Goal: Obtain resource: Download file/media

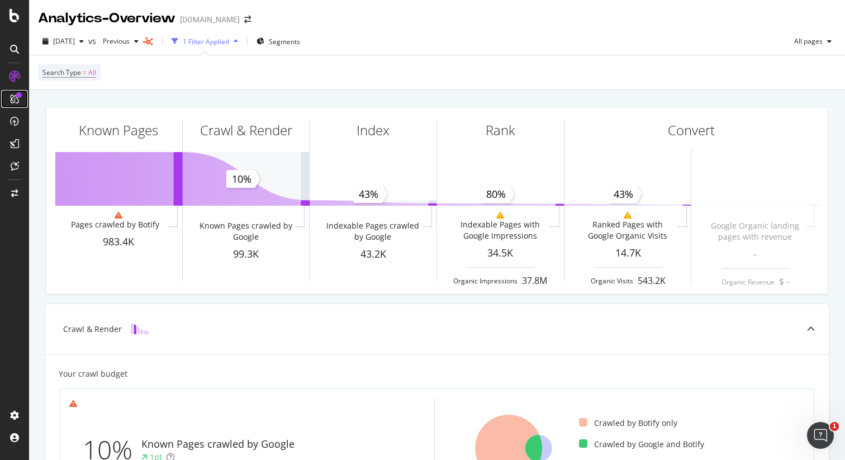
click at [12, 98] on icon at bounding box center [14, 98] width 9 height 9
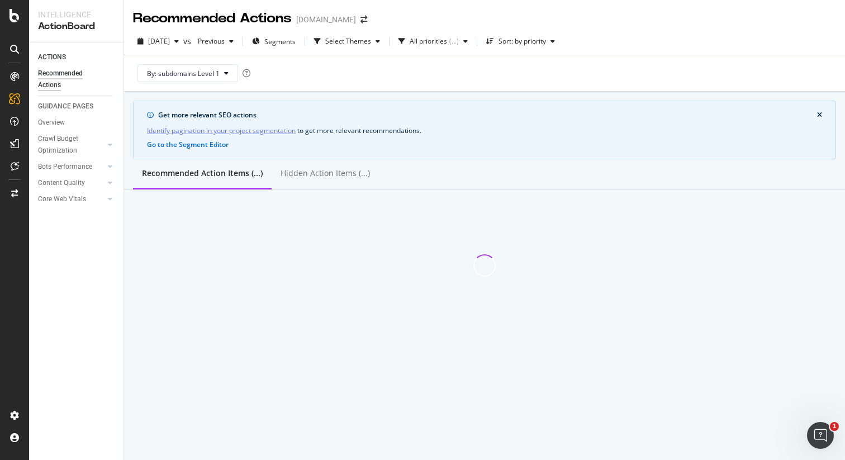
drag, startPoint x: 353, startPoint y: 288, endPoint x: 253, endPoint y: 232, distance: 114.6
click at [347, 283] on div "Get more relevant SEO actions Identify pagination in your project segmentation …" at bounding box center [484, 208] width 721 height 233
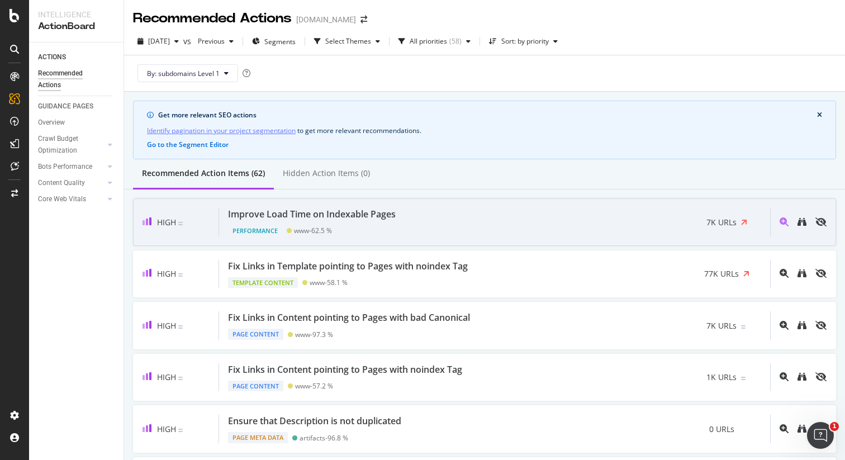
click at [349, 223] on div "Performance www - 62.5 %" at bounding box center [314, 229] width 172 height 16
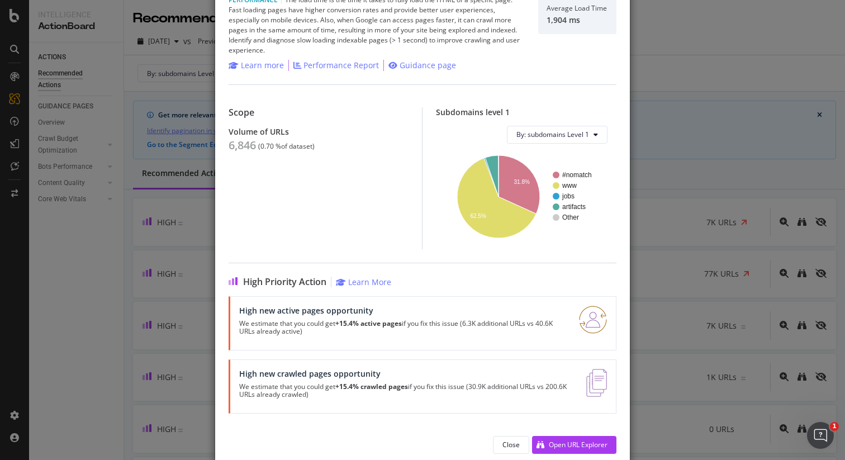
scroll to position [56, 0]
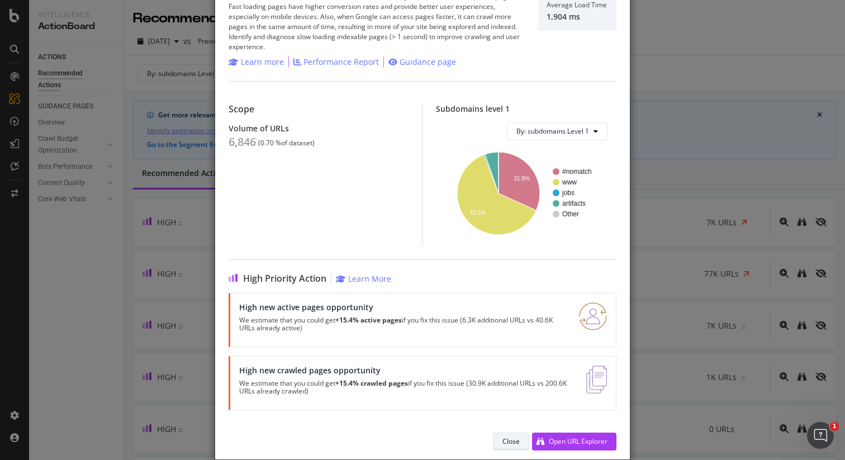
click at [506, 444] on div "Close" at bounding box center [511, 442] width 17 height 10
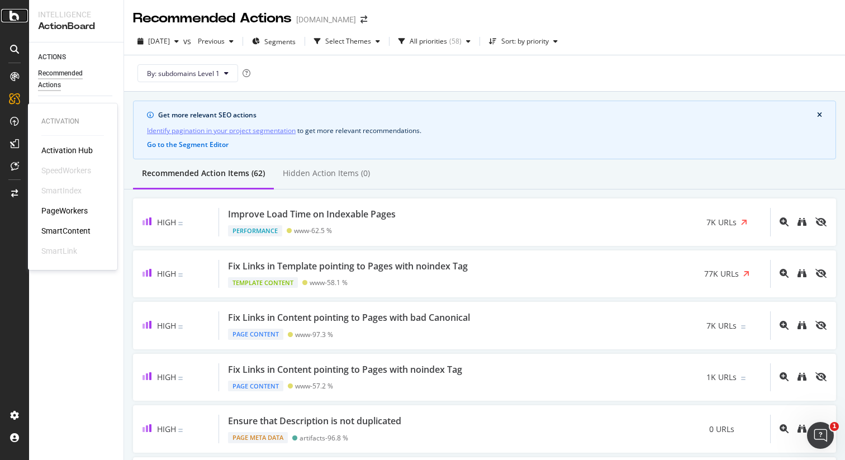
click at [19, 16] on icon at bounding box center [15, 15] width 10 height 13
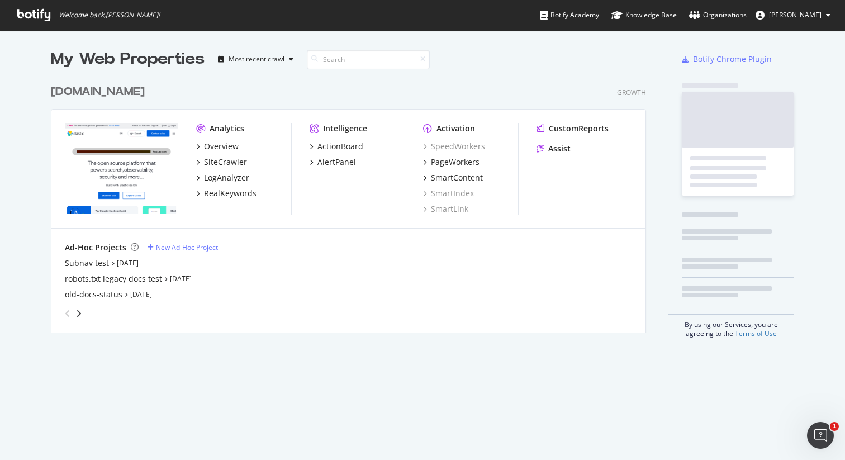
scroll to position [460, 845]
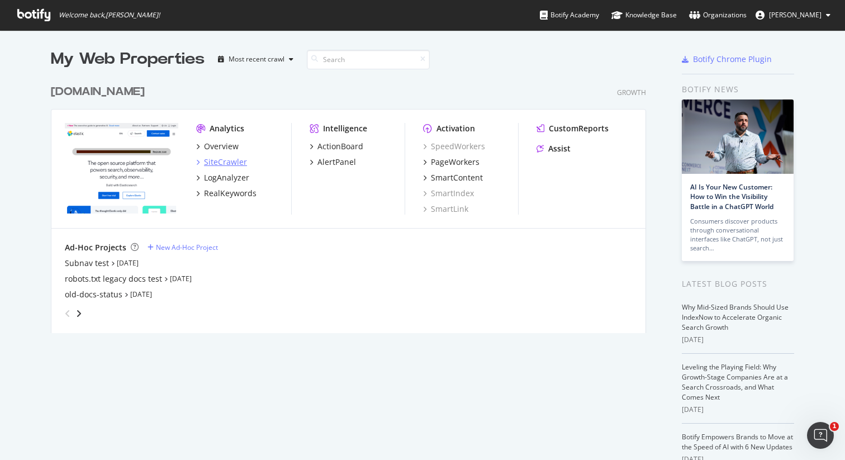
click at [226, 162] on div "SiteCrawler" at bounding box center [225, 162] width 43 height 11
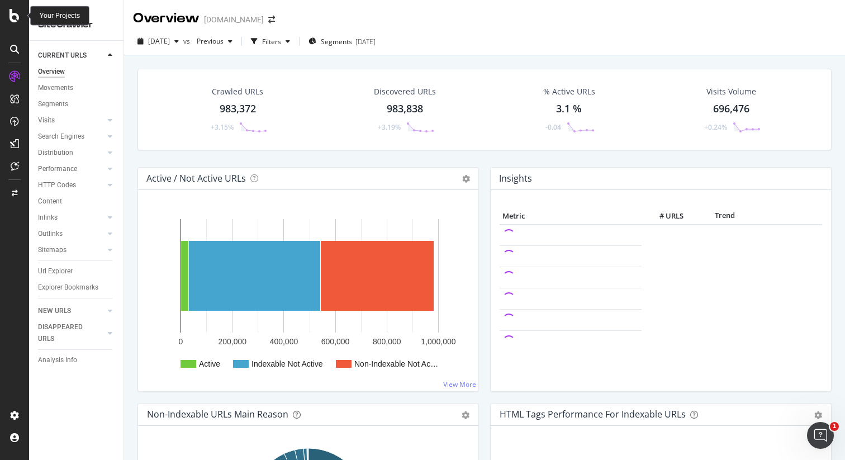
click at [15, 18] on icon at bounding box center [15, 15] width 10 height 13
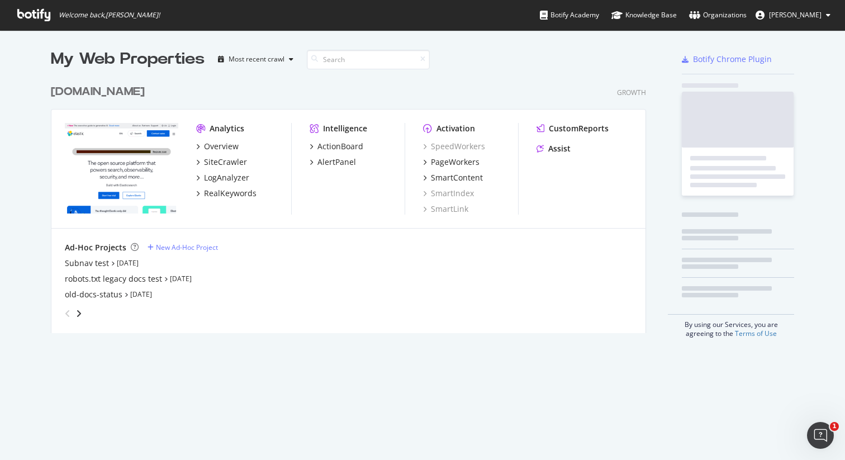
scroll to position [460, 845]
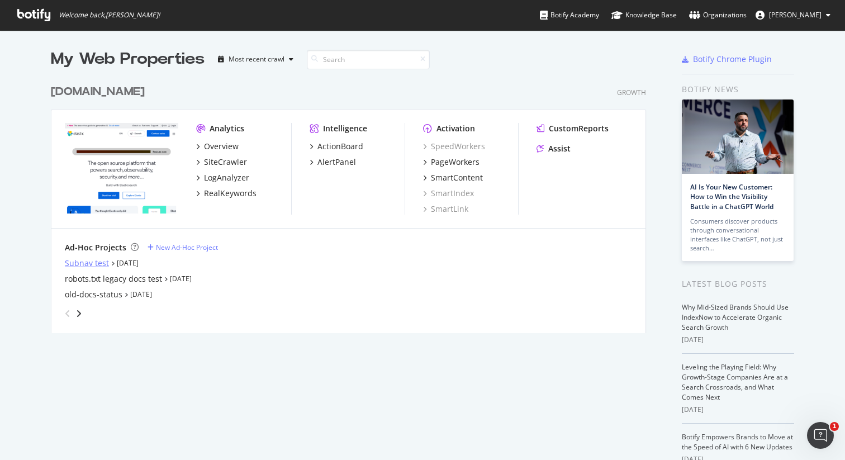
click at [81, 263] on div "Subnav test" at bounding box center [87, 263] width 44 height 11
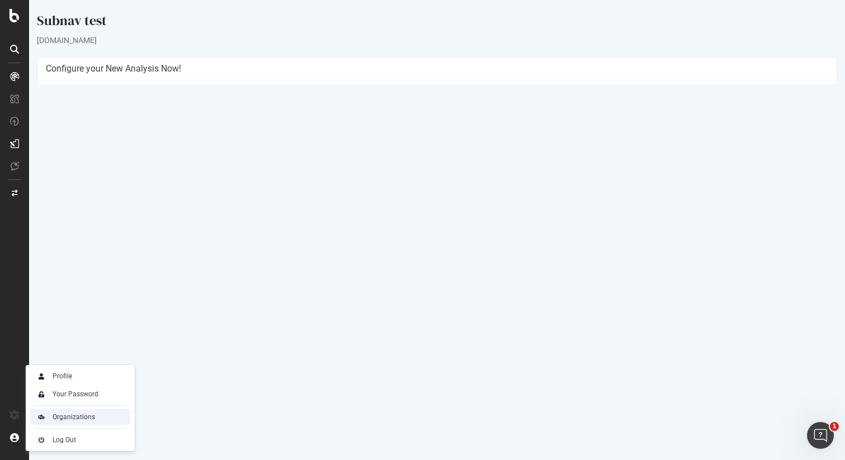
click at [87, 418] on div "Organizations" at bounding box center [74, 417] width 42 height 9
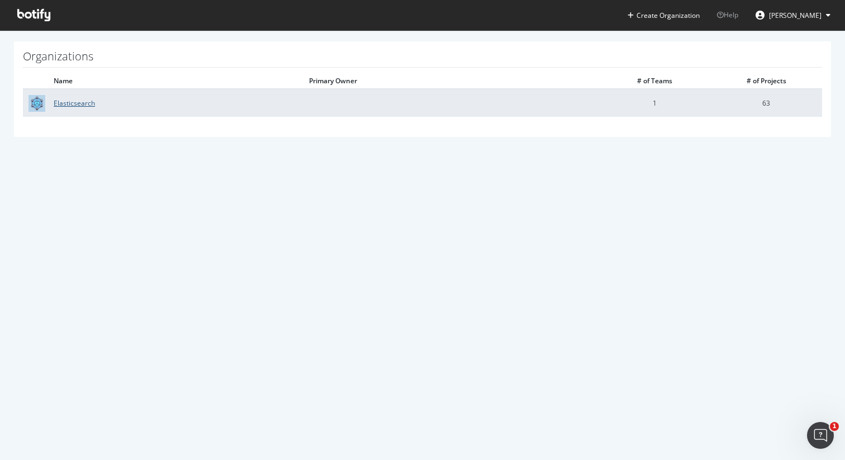
click at [84, 105] on link "Elasticsearch" at bounding box center [74, 103] width 41 height 10
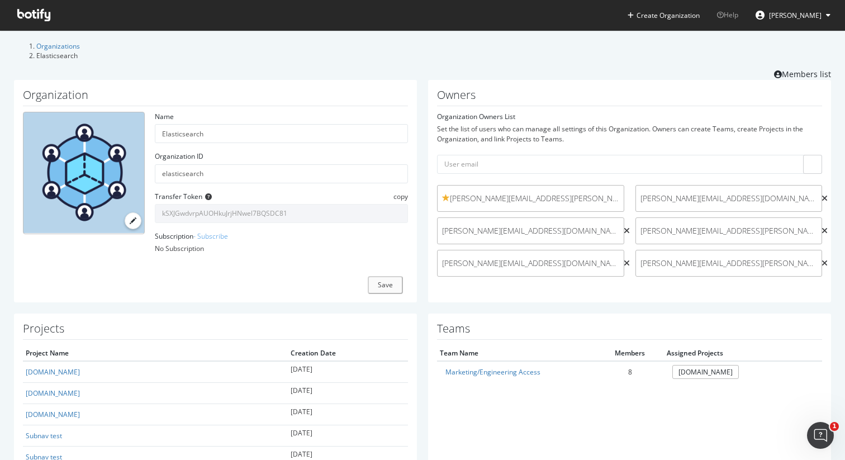
click at [717, 17] on span "Help" at bounding box center [727, 15] width 21 height 10
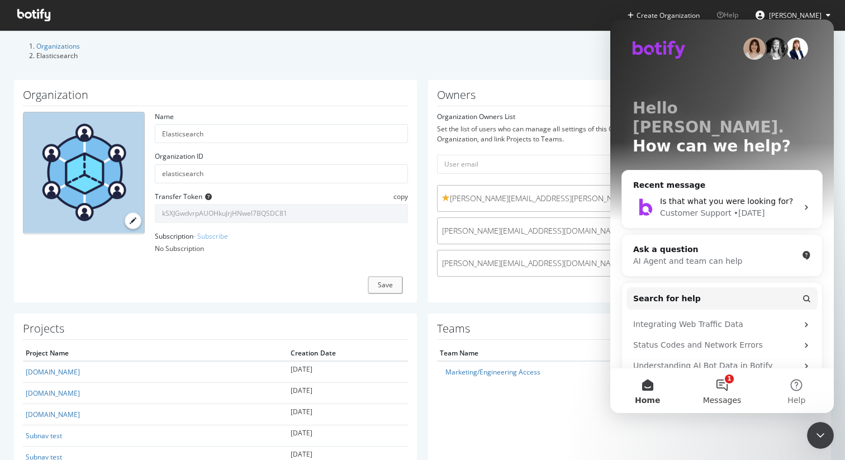
click at [727, 387] on button "1 Messages" at bounding box center [722, 390] width 74 height 45
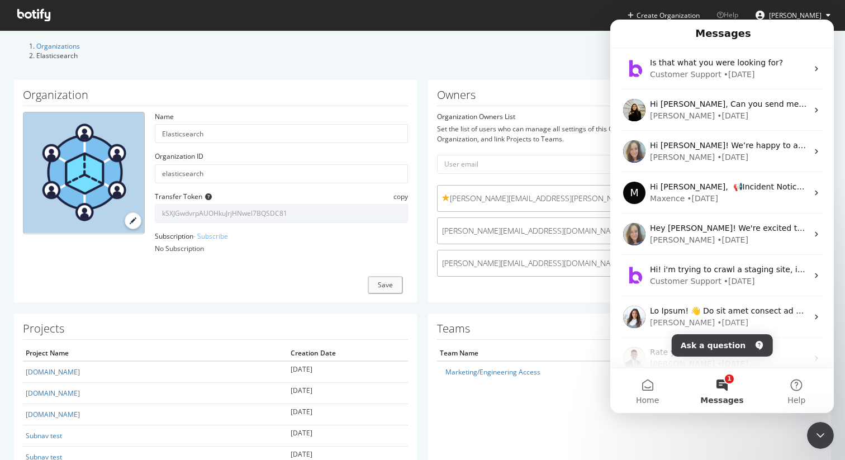
click at [473, 65] on div "Organizations Elasticsearch Members list" at bounding box center [422, 60] width 817 height 39
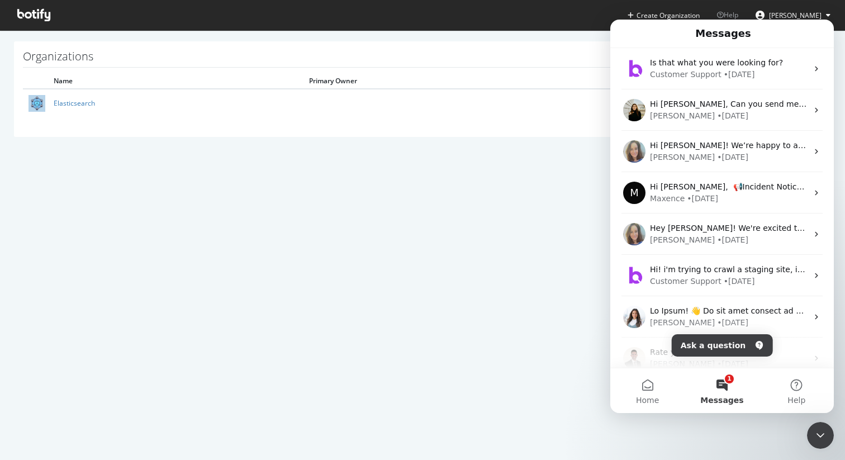
click at [383, 139] on section "Organizations Name Primary Owner # of Teams # of Projects Elasticsearch 1 63" at bounding box center [422, 94] width 845 height 129
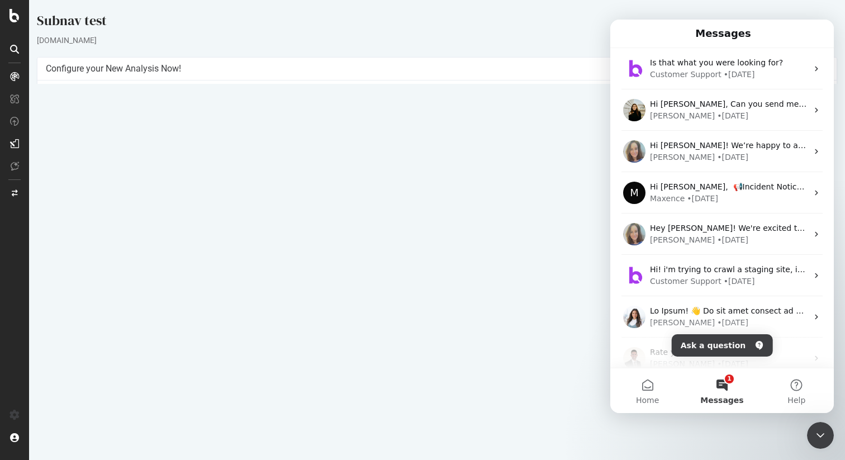
click at [820, 441] on icon "Close Intercom Messenger" at bounding box center [820, 435] width 13 height 13
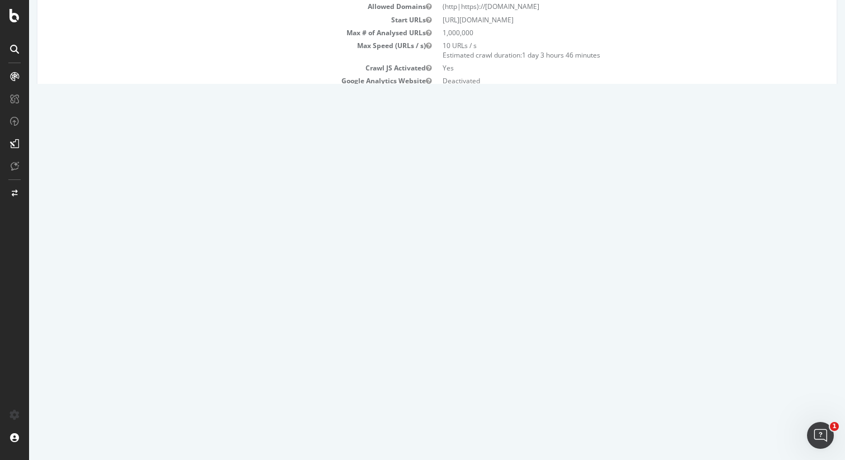
scroll to position [105, 0]
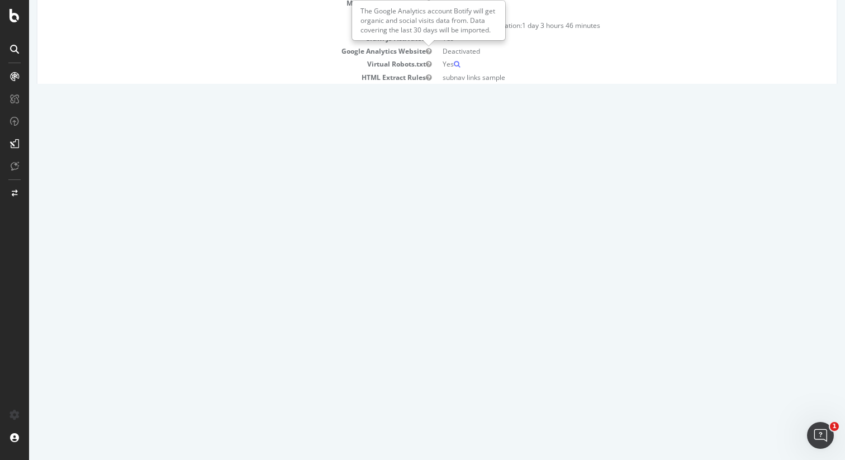
scroll to position [135, 0]
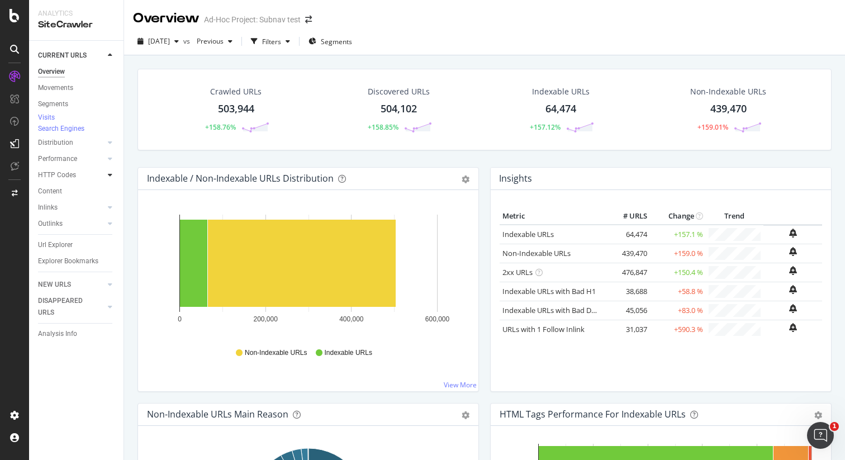
click at [108, 178] on icon at bounding box center [110, 175] width 4 height 7
click at [111, 288] on icon at bounding box center [110, 284] width 4 height 7
click at [111, 283] on icon at bounding box center [110, 279] width 4 height 7
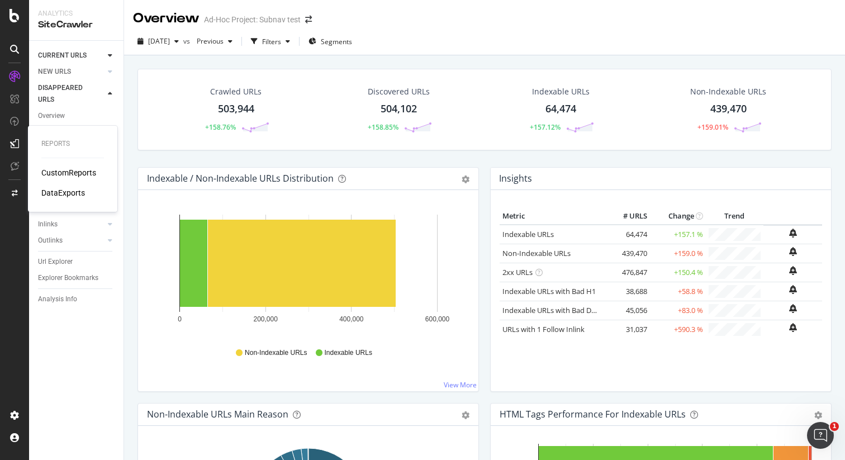
click at [60, 175] on div "CustomReports" at bounding box center [68, 172] width 55 height 11
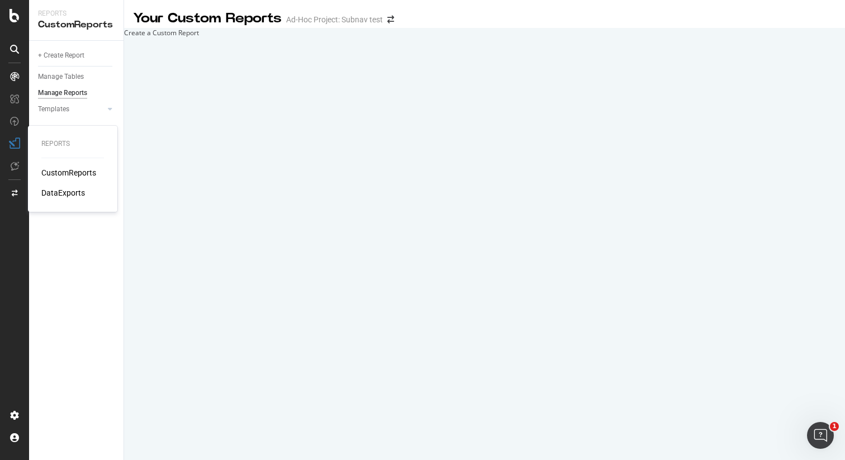
click at [62, 193] on div "DataExports" at bounding box center [63, 192] width 44 height 11
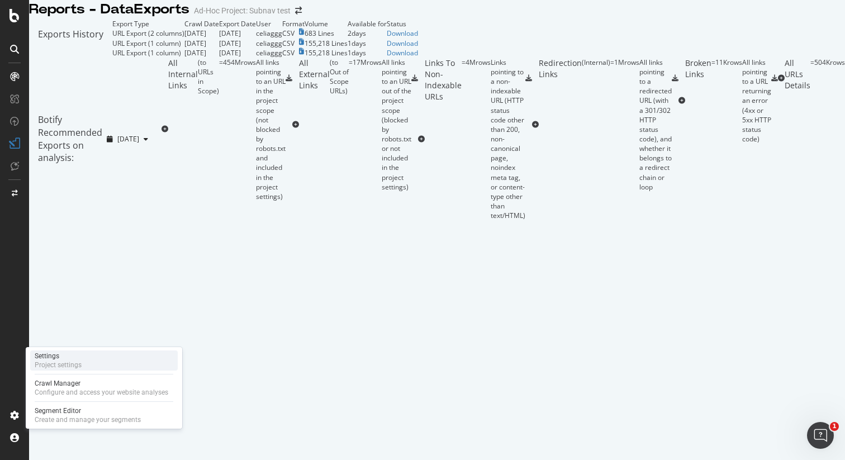
click at [54, 363] on div "Project settings" at bounding box center [58, 365] width 47 height 9
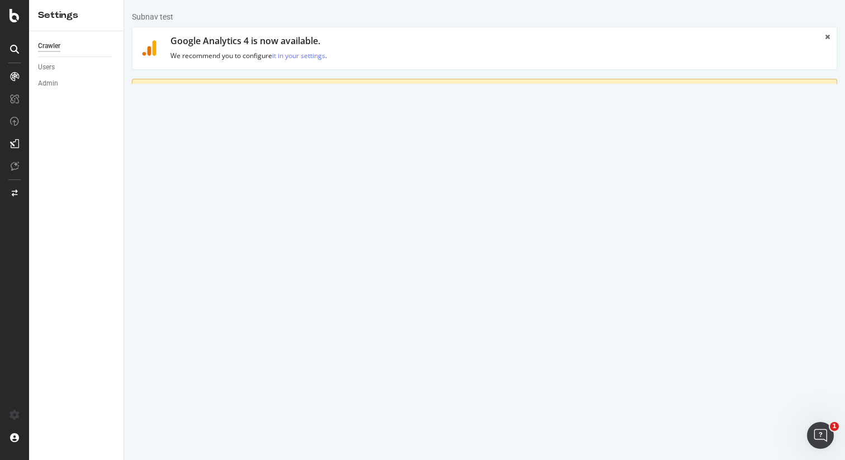
click at [388, 154] on link "HTML Extract" at bounding box center [387, 150] width 66 height 31
select select "list"
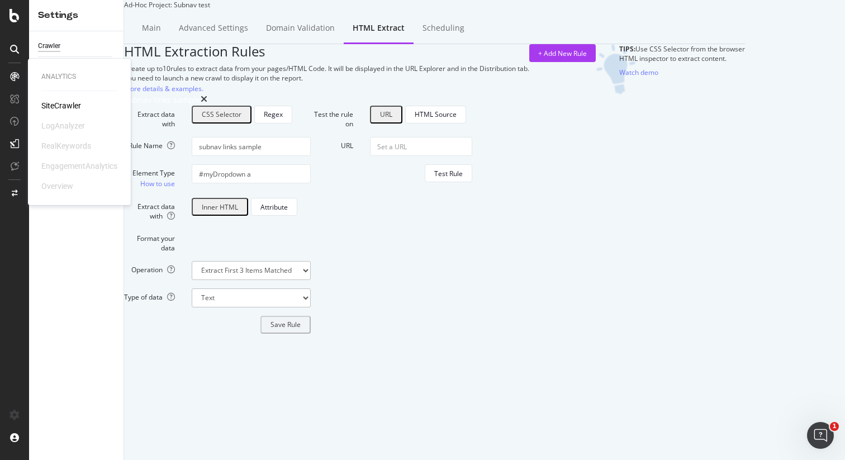
click at [53, 105] on div "SiteCrawler" at bounding box center [61, 105] width 40 height 11
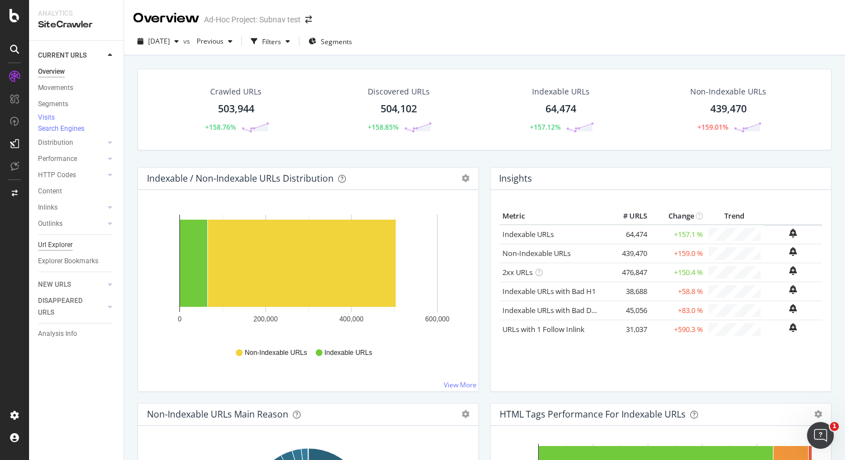
click at [46, 251] on div "Url Explorer" at bounding box center [55, 245] width 35 height 12
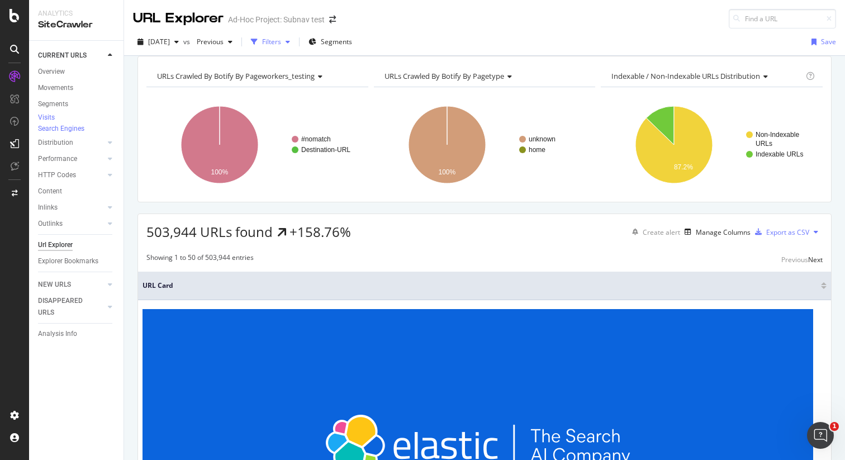
click at [281, 41] on div "Filters" at bounding box center [271, 42] width 19 height 10
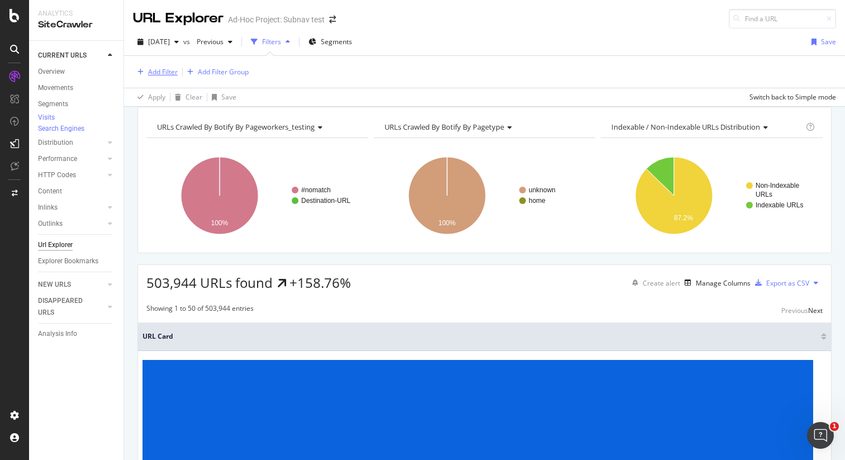
click at [160, 75] on div "Add Filter" at bounding box center [163, 72] width 30 height 10
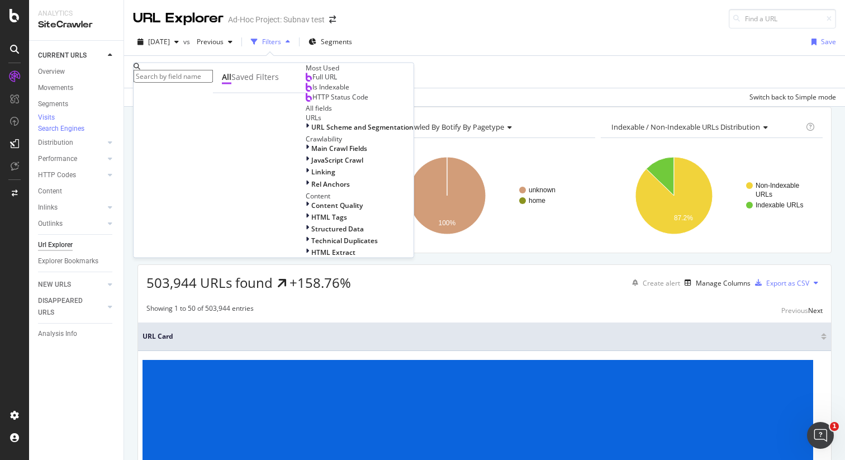
scroll to position [116, 0]
click at [306, 257] on div "HTML Extract" at bounding box center [360, 253] width 108 height 10
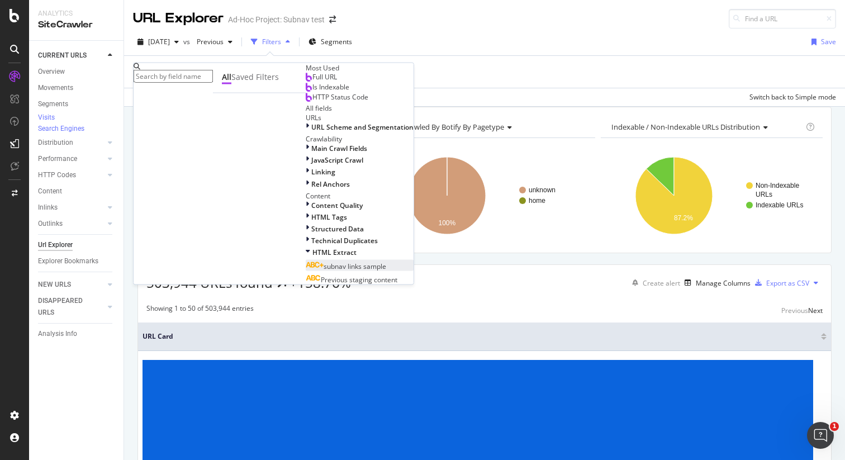
scroll to position [143, 0]
click at [306, 271] on div "subnav links sample" at bounding box center [346, 266] width 81 height 10
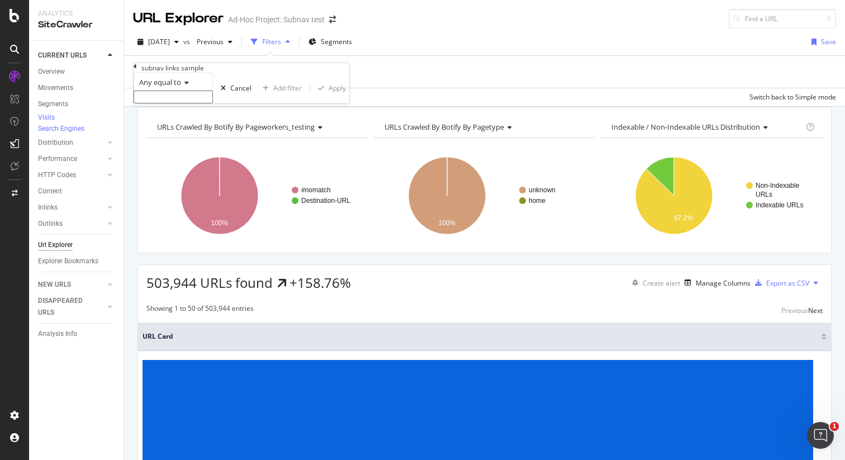
click at [213, 103] on input "text" at bounding box center [173, 97] width 79 height 13
click at [230, 93] on div "Cancel" at bounding box center [240, 88] width 21 height 10
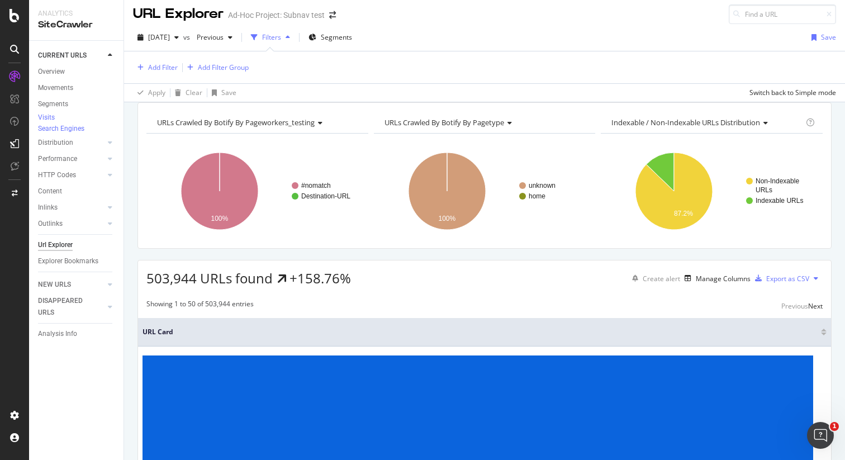
scroll to position [0, 0]
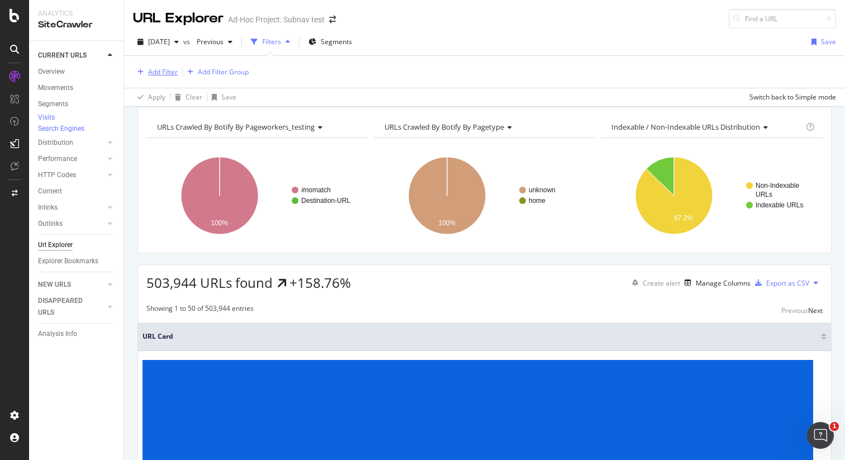
click at [165, 72] on div "Add Filter" at bounding box center [163, 72] width 30 height 10
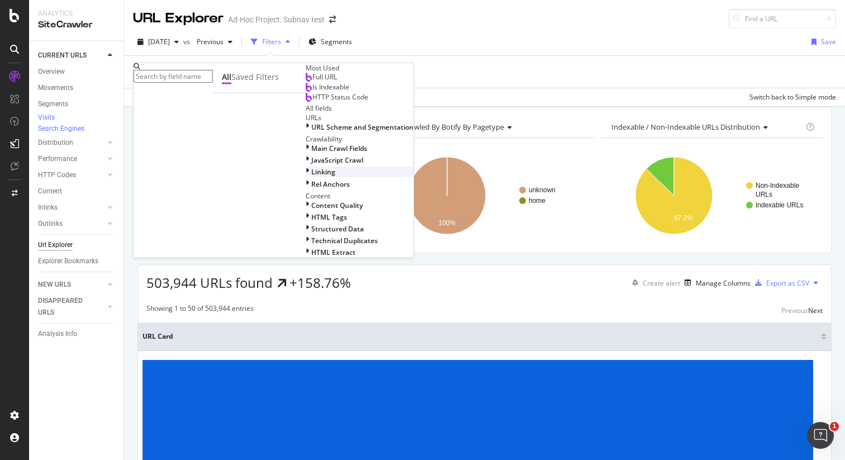
scroll to position [116, 0]
click at [306, 257] on div "HTML Extract" at bounding box center [360, 253] width 108 height 10
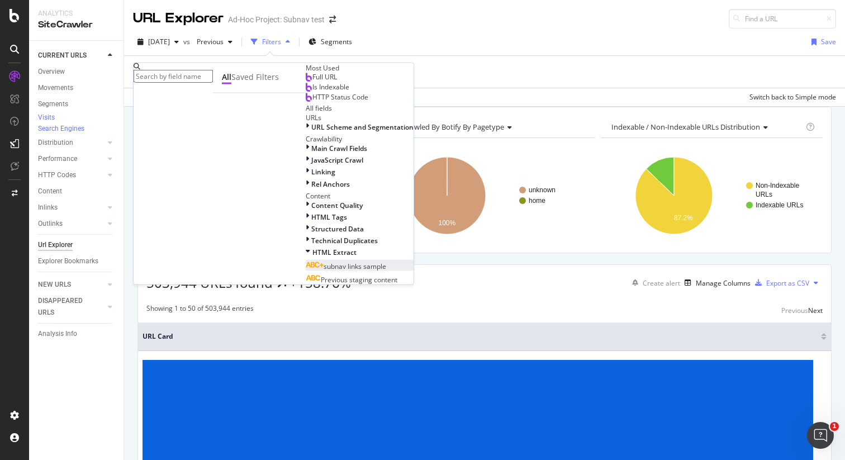
scroll to position [143, 0]
click at [306, 271] on div "subnav links sample" at bounding box center [346, 266] width 81 height 10
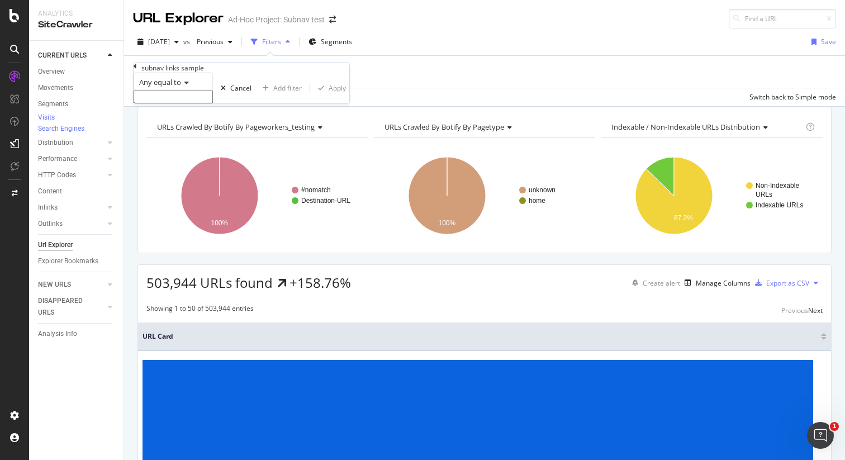
click at [181, 87] on span "Any equal to" at bounding box center [160, 82] width 42 height 10
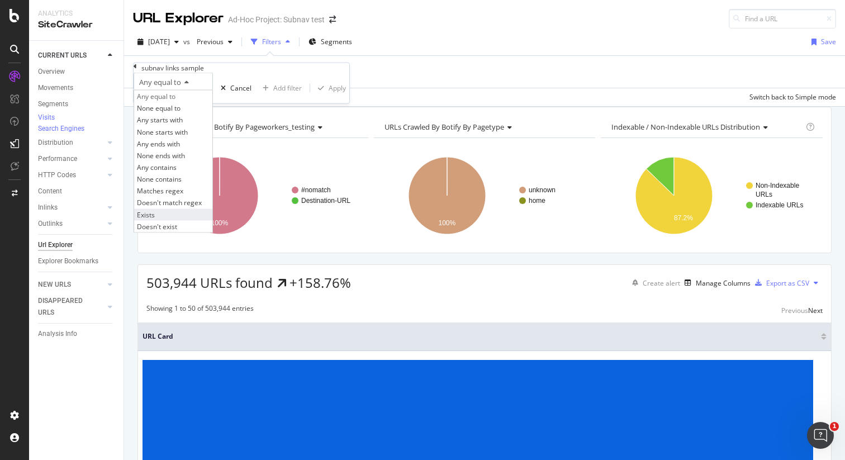
click at [175, 220] on div "Exists" at bounding box center [173, 215] width 78 height 12
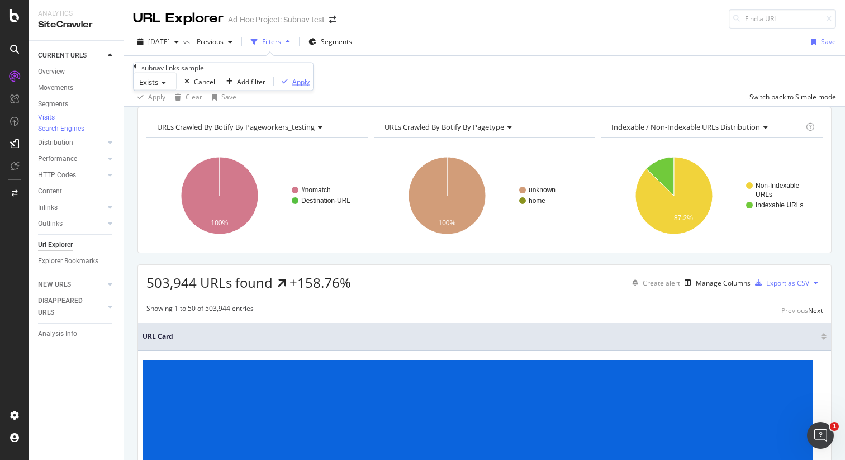
click at [292, 86] on div "Apply" at bounding box center [300, 82] width 17 height 10
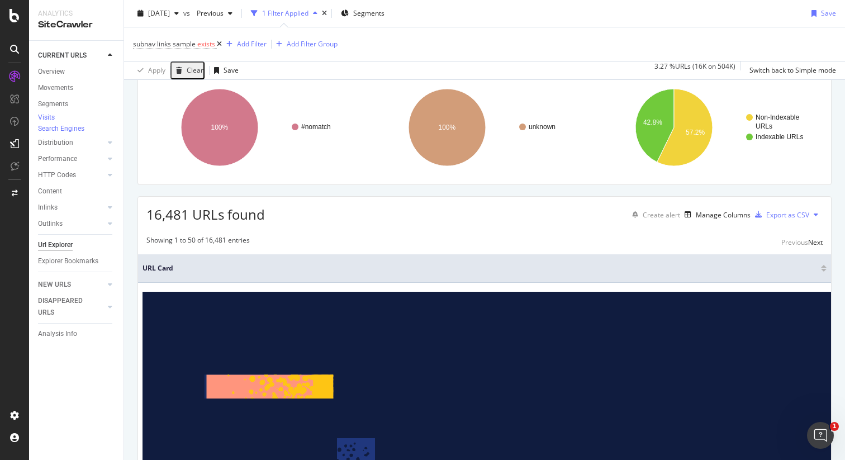
scroll to position [45, 0]
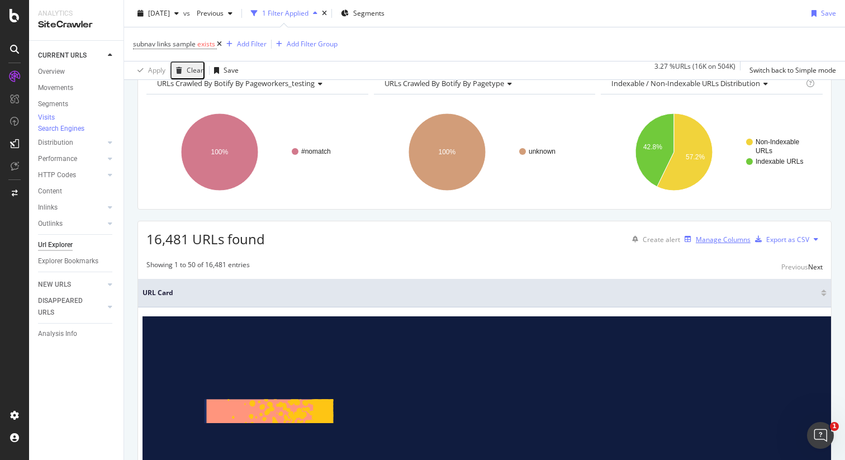
click at [720, 244] on div "Manage Columns" at bounding box center [723, 240] width 55 height 10
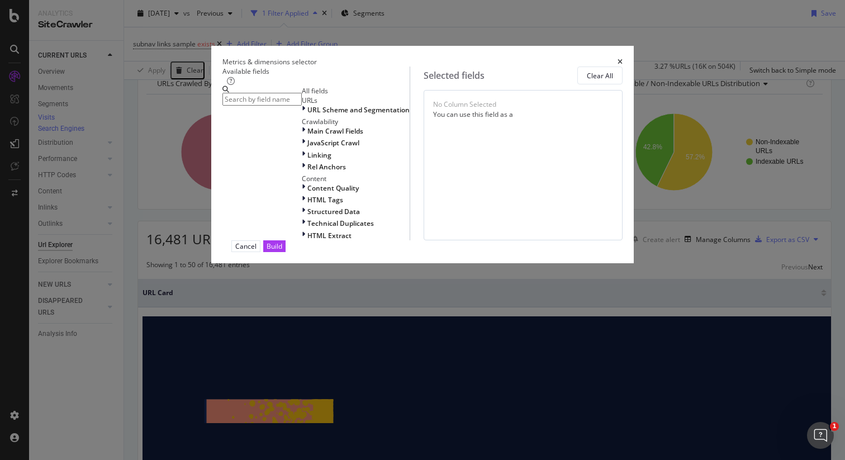
click at [248, 101] on input "modal" at bounding box center [262, 99] width 79 height 13
click at [727, 185] on div "Metrics & dimensions selector Available fields All fields URLs URL Scheme and S…" at bounding box center [422, 230] width 845 height 460
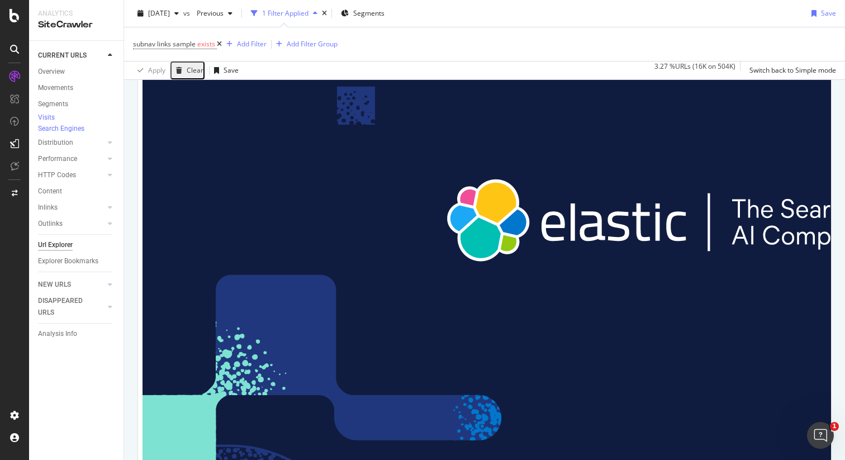
scroll to position [422, 0]
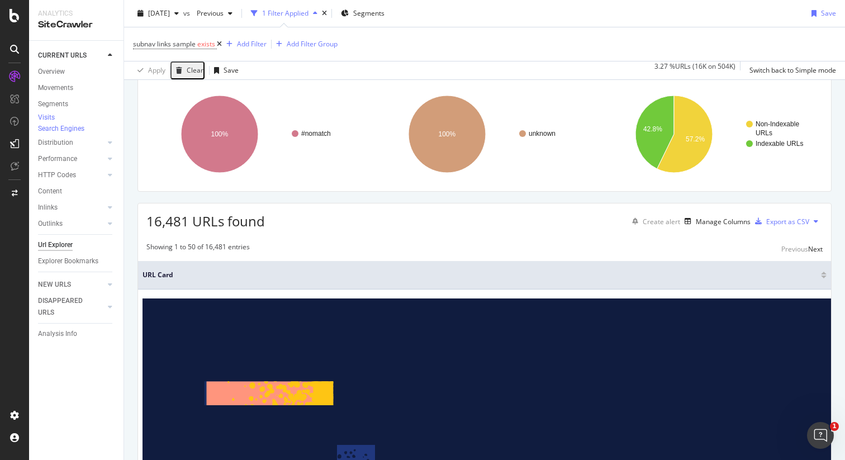
scroll to position [0, 0]
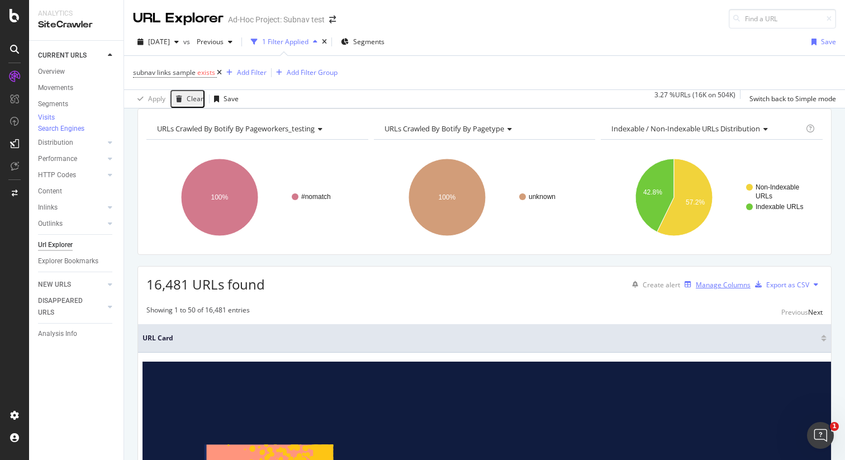
click at [700, 290] on div "Manage Columns" at bounding box center [723, 285] width 55 height 10
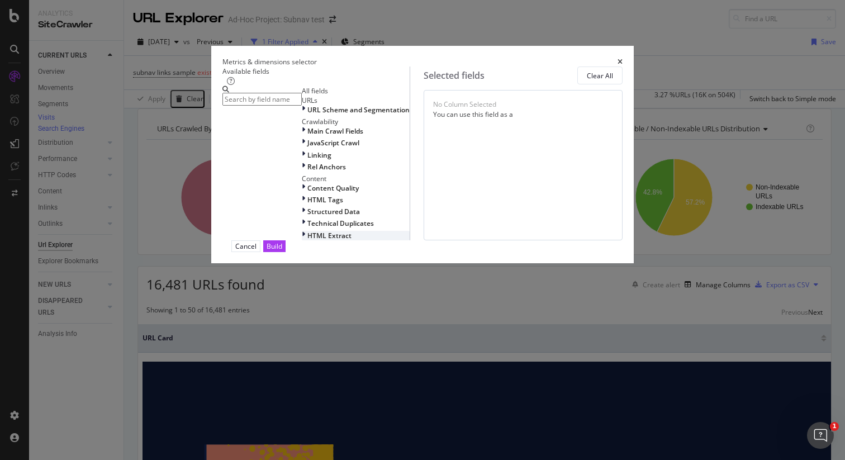
click at [308, 240] on span "HTML Extract" at bounding box center [330, 236] width 44 height 10
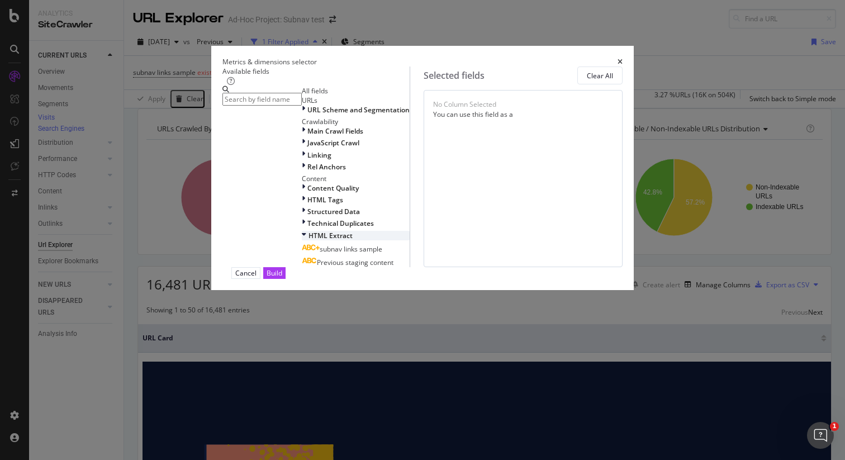
scroll to position [15, 0]
click at [302, 254] on div "subnav links sample" at bounding box center [342, 249] width 81 height 10
click at [282, 278] on div "Build" at bounding box center [275, 273] width 16 height 10
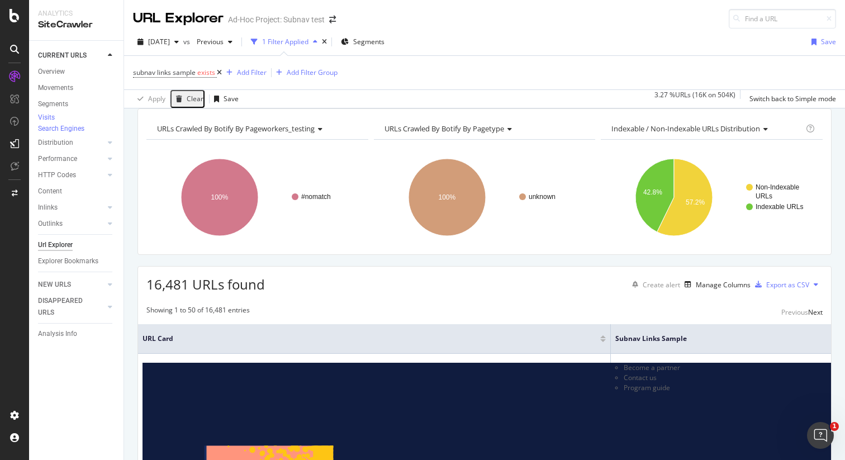
click at [222, 75] on icon at bounding box center [219, 72] width 5 height 7
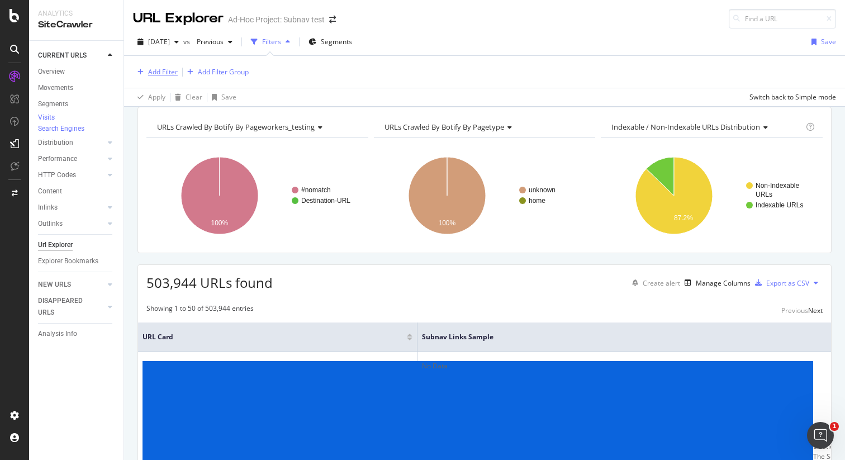
click at [169, 73] on div "Add Filter" at bounding box center [163, 72] width 30 height 10
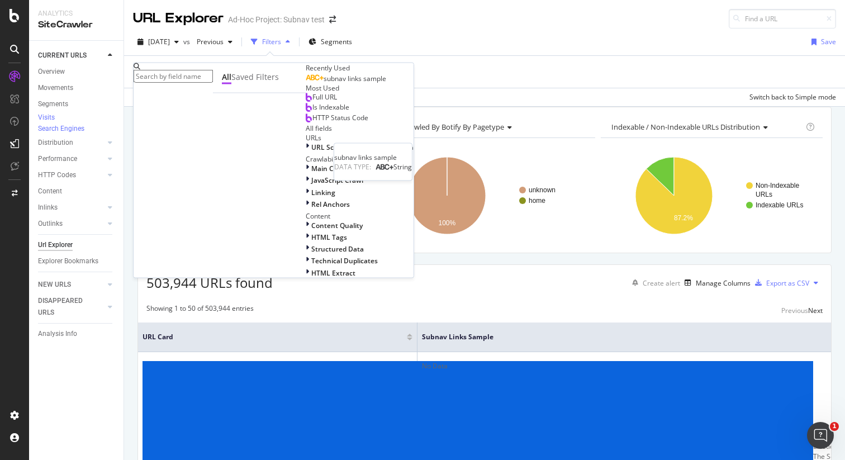
click at [324, 83] on span "subnav links sample" at bounding box center [355, 79] width 63 height 10
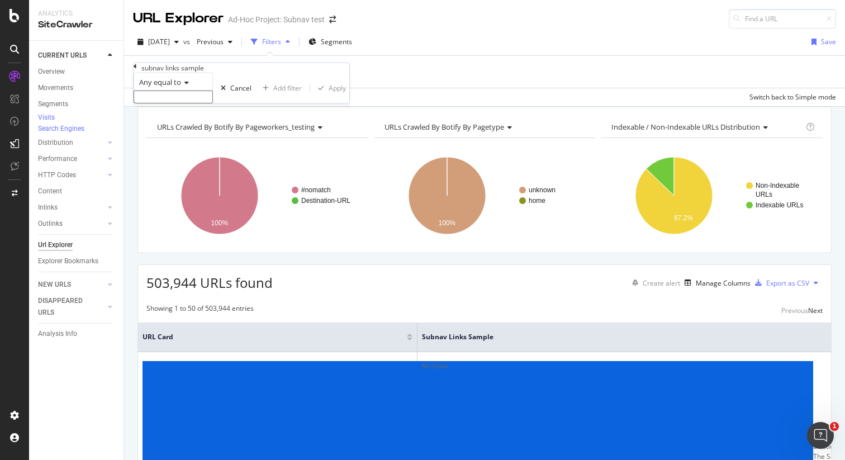
click at [187, 86] on icon at bounding box center [185, 82] width 8 height 7
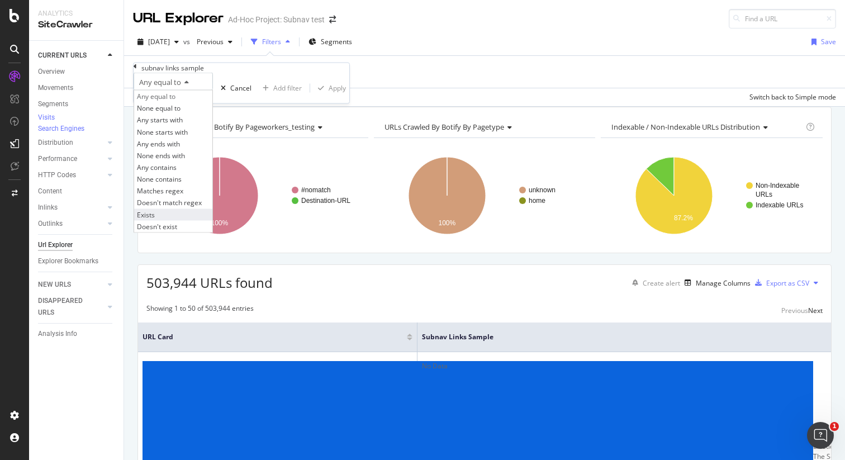
click at [192, 220] on div "Exists" at bounding box center [173, 215] width 78 height 12
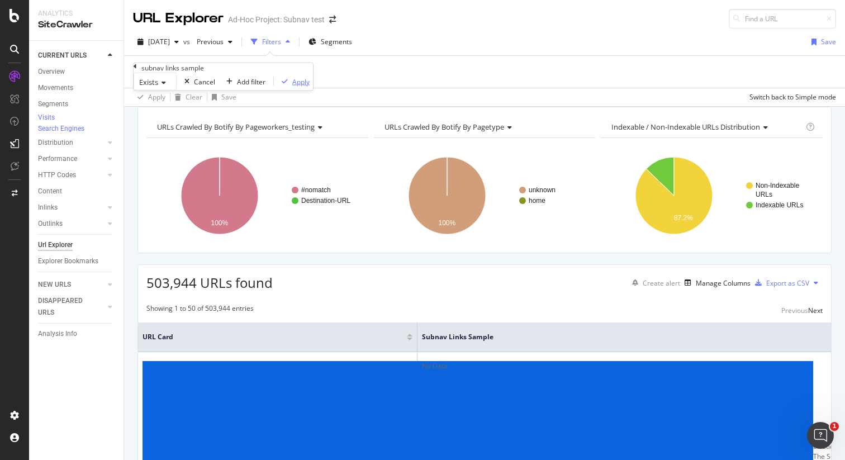
click at [292, 86] on div "Apply" at bounding box center [300, 82] width 17 height 10
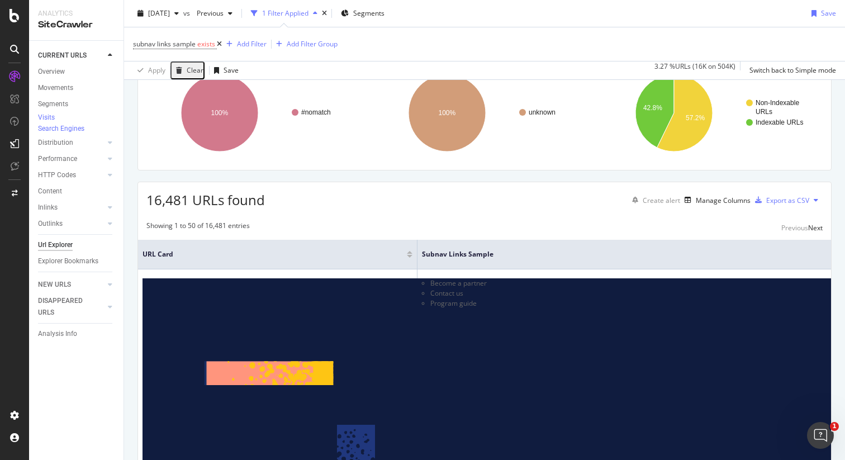
scroll to position [68, 0]
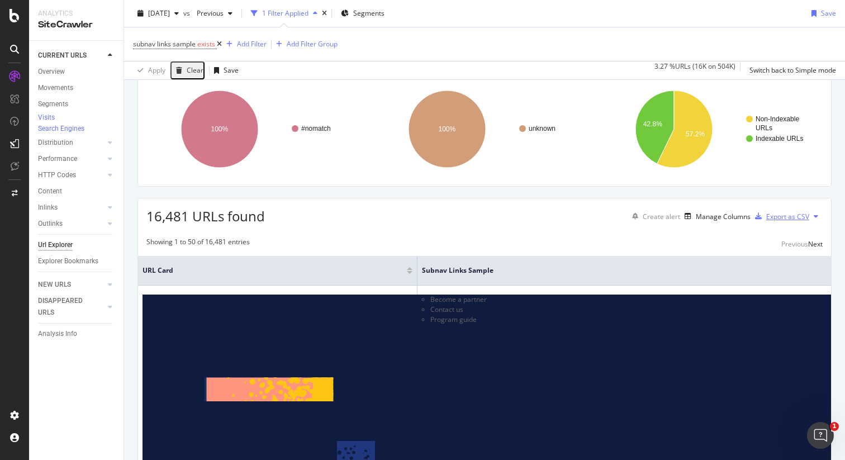
click at [801, 225] on div "Export as CSV" at bounding box center [780, 216] width 59 height 17
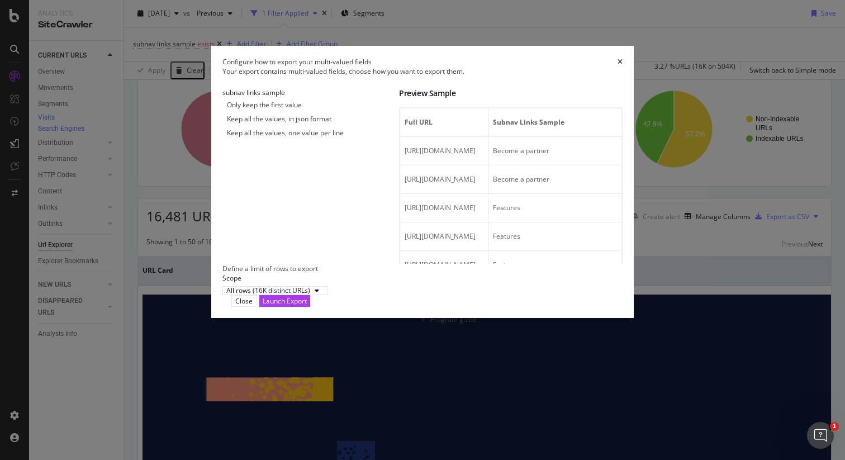
click at [282, 124] on div "Keep all the values, in json format" at bounding box center [279, 119] width 105 height 10
click at [284, 138] on div "Keep all the values, one value per line" at bounding box center [285, 133] width 117 height 10
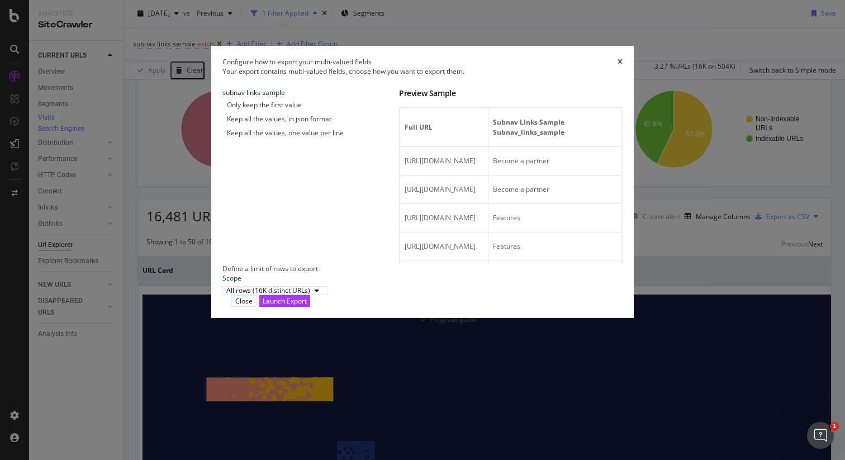
click at [286, 124] on div "Keep all the values, in json format" at bounding box center [279, 119] width 105 height 10
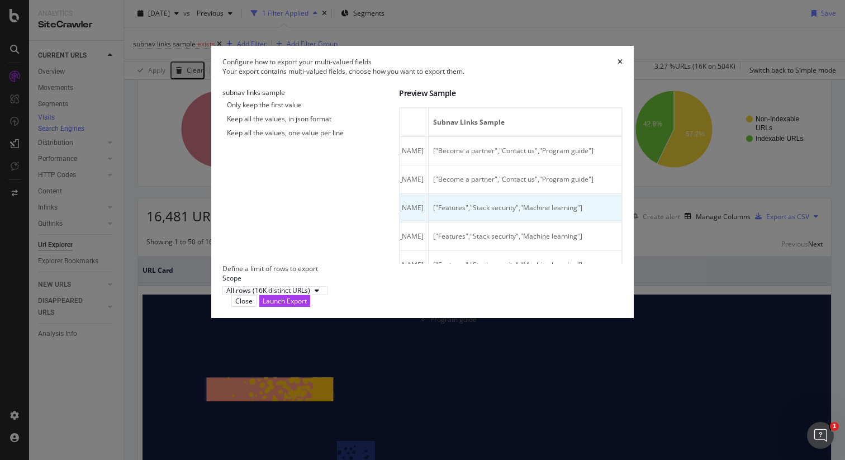
scroll to position [0, 0]
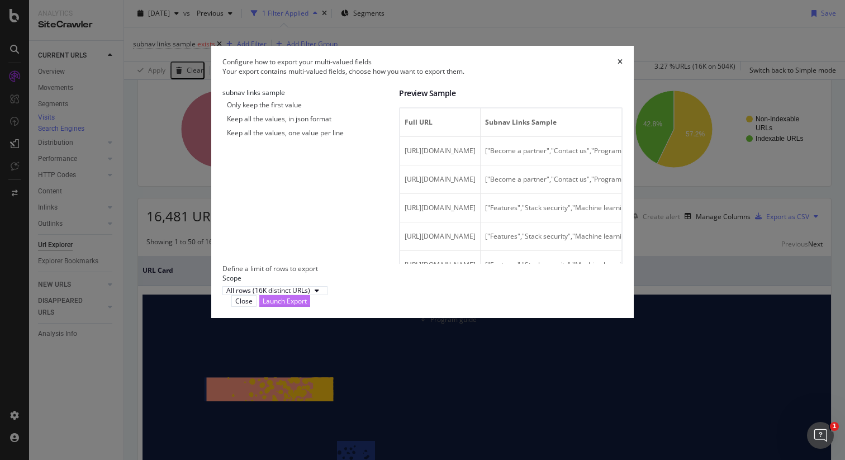
click at [307, 306] on div "Launch Export" at bounding box center [285, 301] width 44 height 10
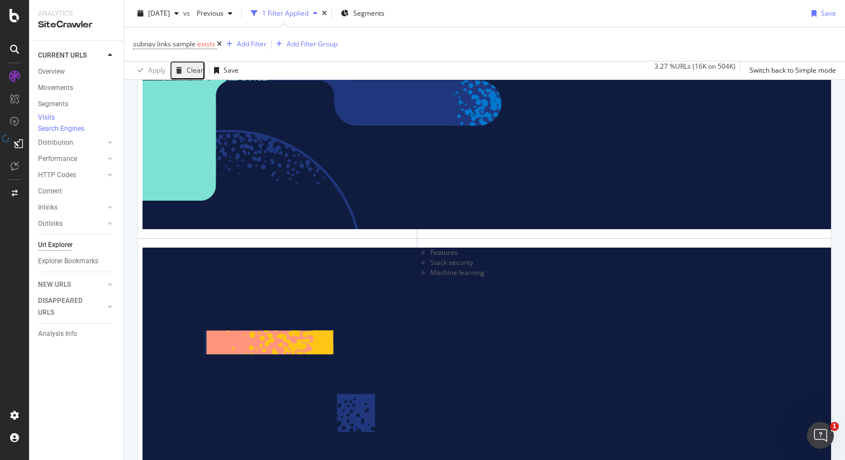
scroll to position [2609, 0]
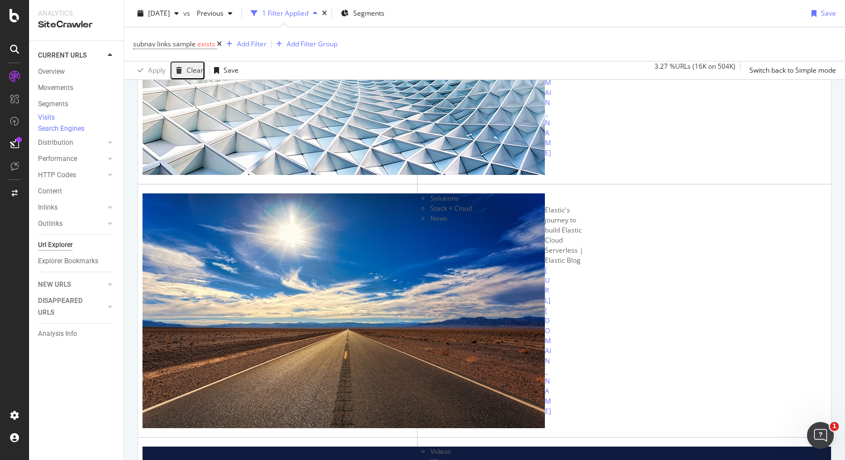
scroll to position [2287, 0]
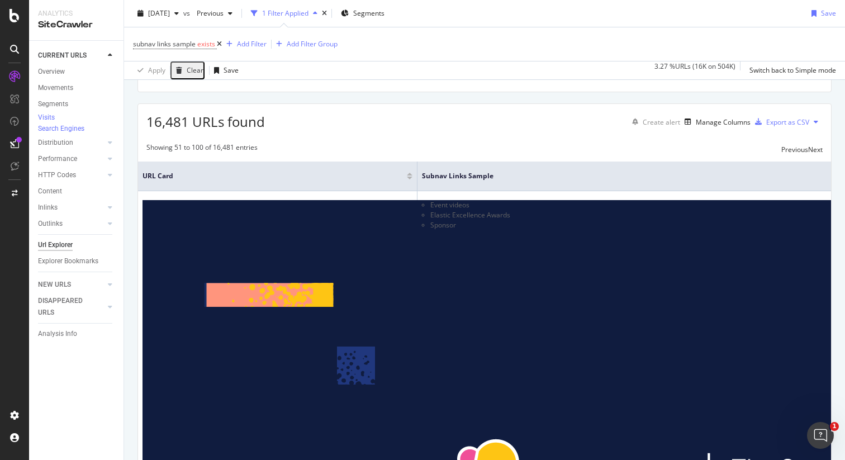
scroll to position [0, 0]
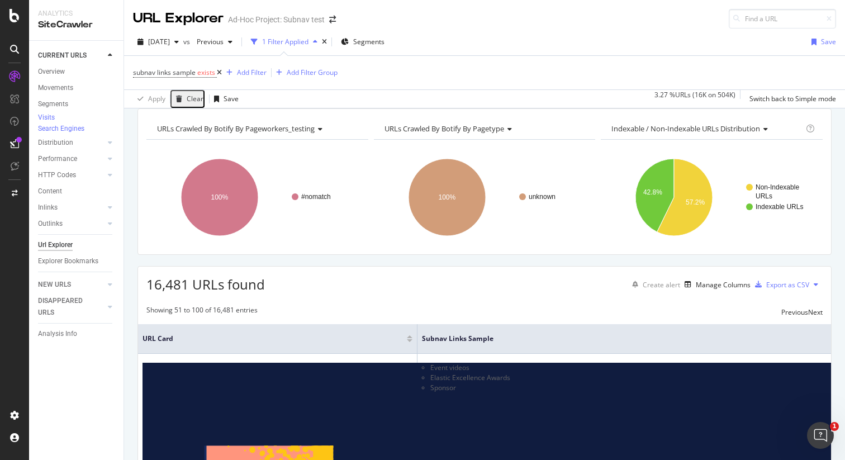
click at [14, 145] on icon at bounding box center [14, 143] width 9 height 9
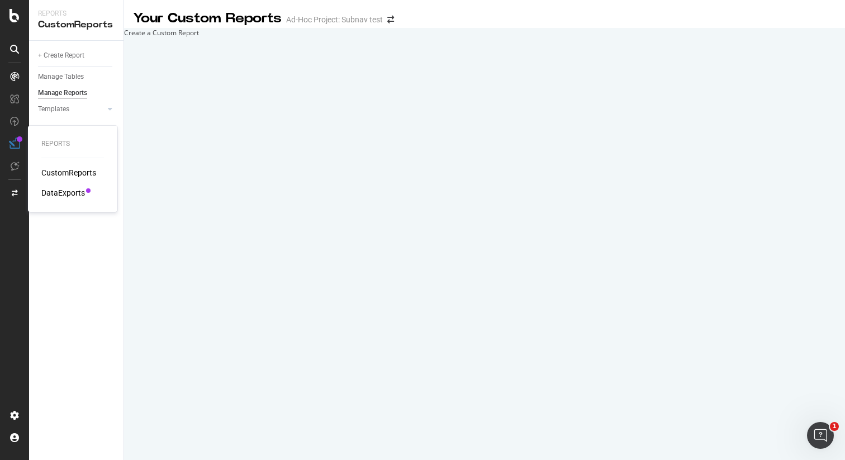
click at [60, 196] on div "DataExports" at bounding box center [63, 192] width 44 height 11
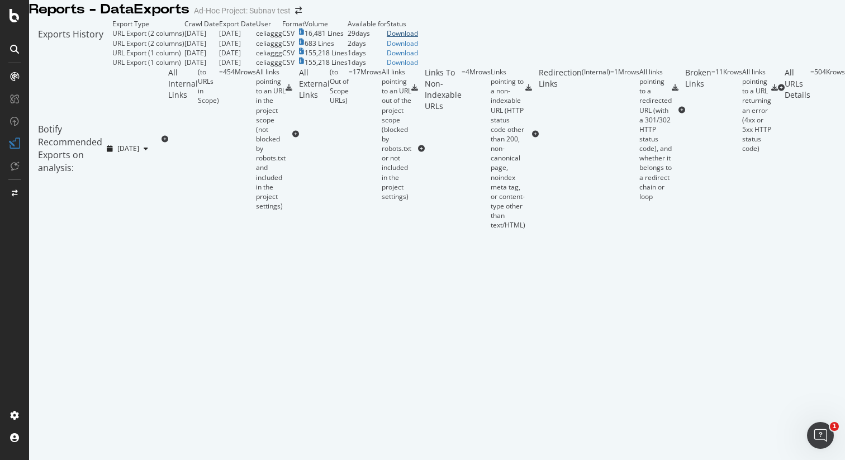
click at [418, 38] on div "Download" at bounding box center [402, 34] width 31 height 10
